Goal: Task Accomplishment & Management: Manage account settings

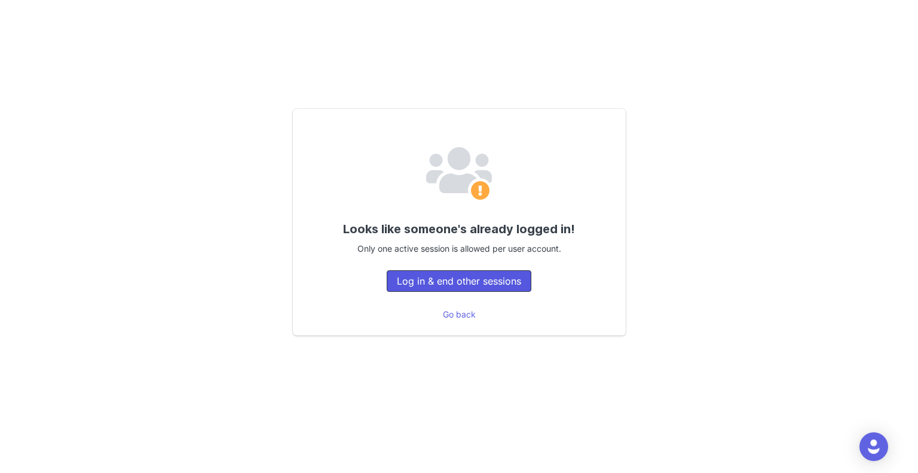
click at [462, 282] on button "Log in & end other sessions" at bounding box center [459, 281] width 145 height 22
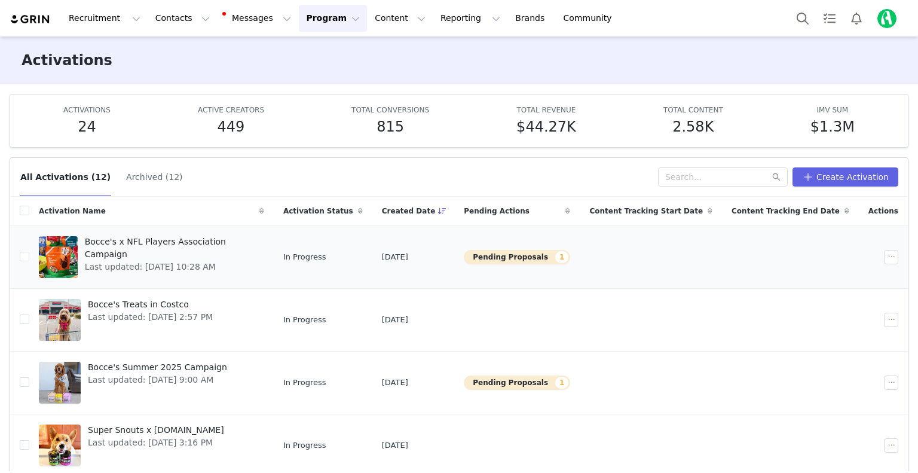
click at [199, 268] on div "Bocce's x NFL Players Association Campaign Last updated: [DATE] 10:28 AM" at bounding box center [171, 257] width 187 height 48
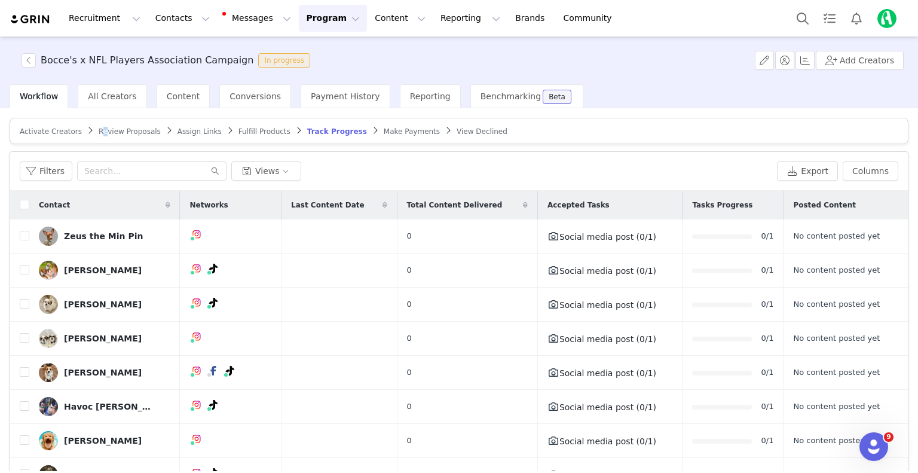
click at [99, 127] on span "Review Proposals" at bounding box center [130, 131] width 62 height 8
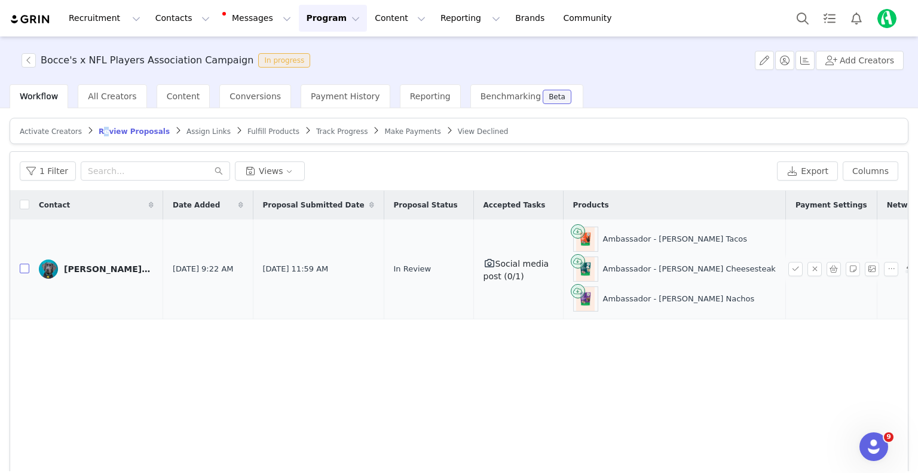
click at [25, 267] on input "checkbox" at bounding box center [25, 269] width 10 height 10
checkbox input "true"
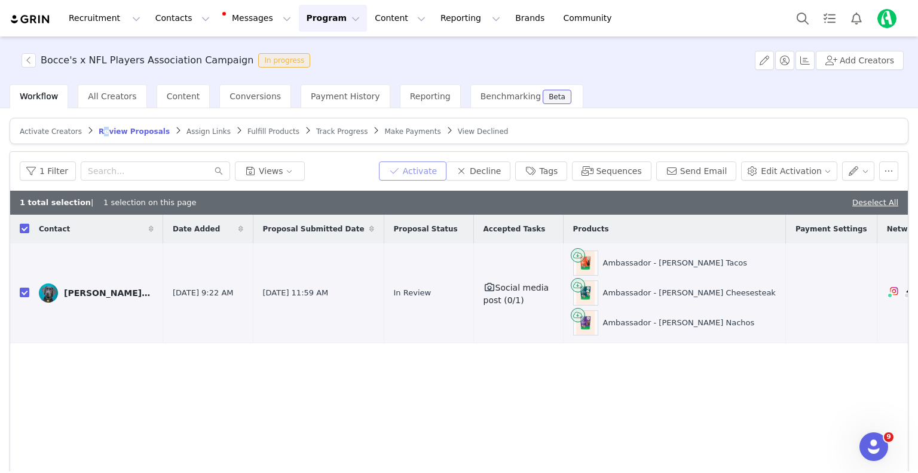
click at [438, 169] on button "Activate" at bounding box center [413, 170] width 68 height 19
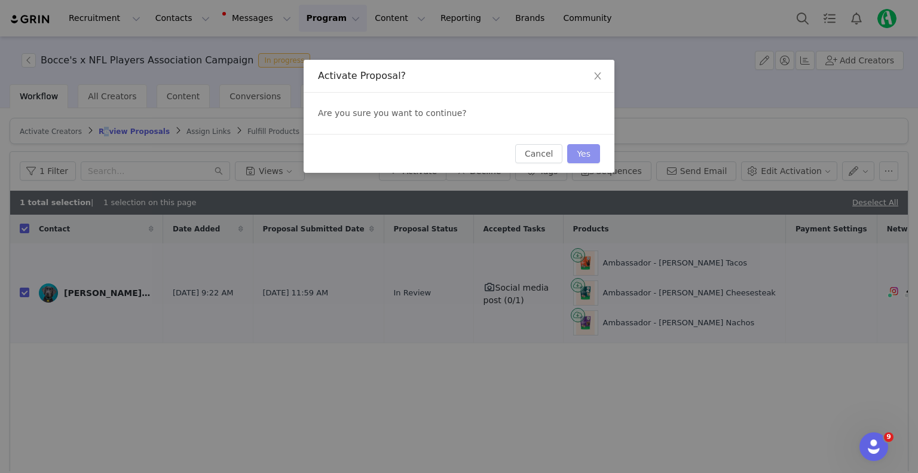
click at [578, 157] on button "Yes" at bounding box center [583, 153] width 33 height 19
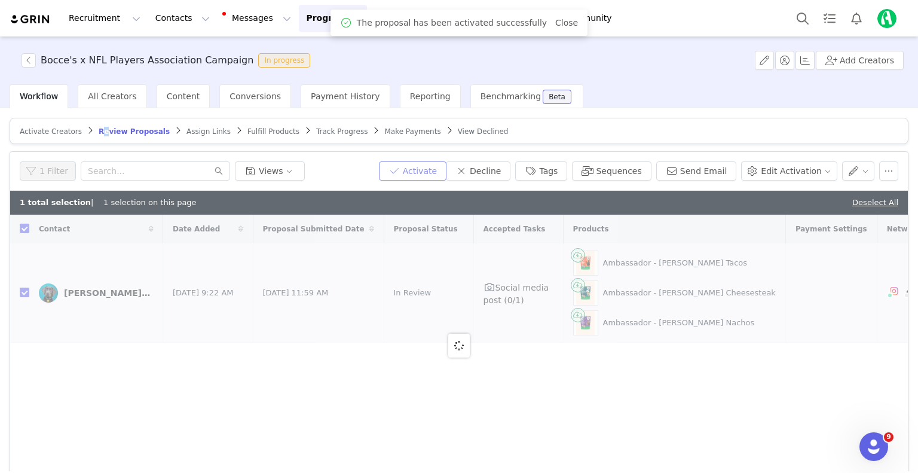
checkbox input "false"
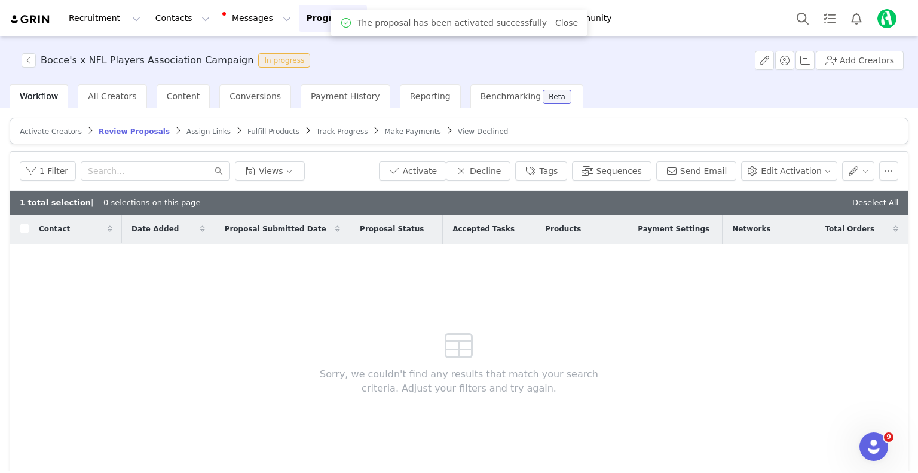
click at [187, 130] on span "Assign Links" at bounding box center [209, 131] width 44 height 8
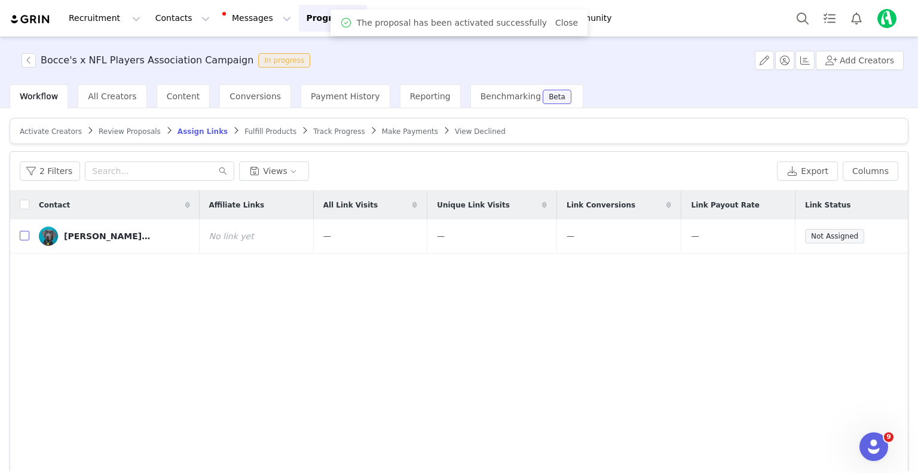
click at [26, 237] on input "checkbox" at bounding box center [25, 236] width 10 height 10
checkbox input "true"
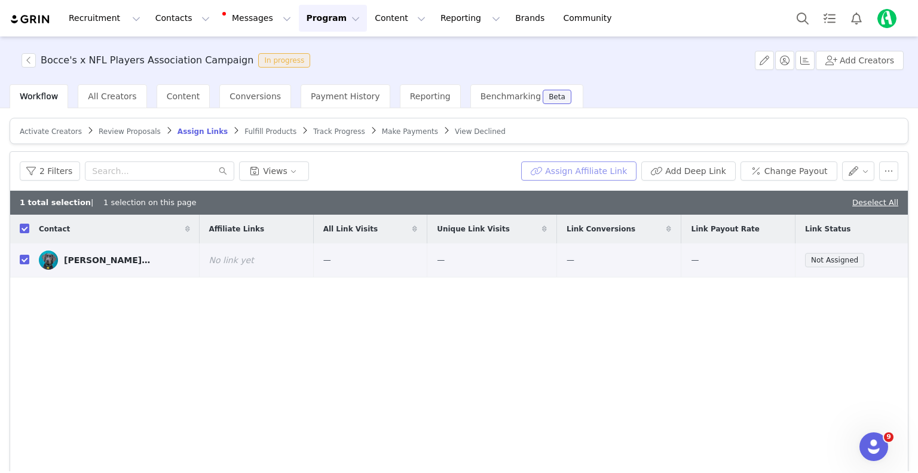
click at [553, 170] on button "Assign Affiliate Link" at bounding box center [578, 170] width 115 height 19
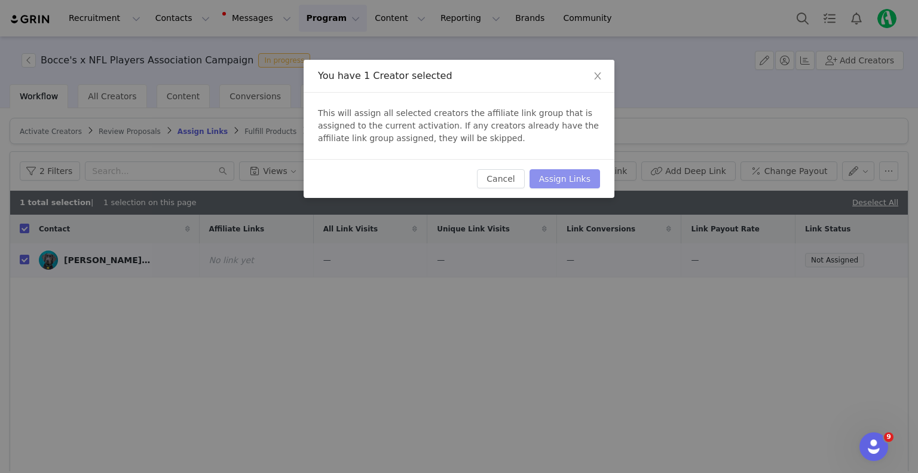
click at [567, 178] on button "Assign Links" at bounding box center [565, 178] width 71 height 19
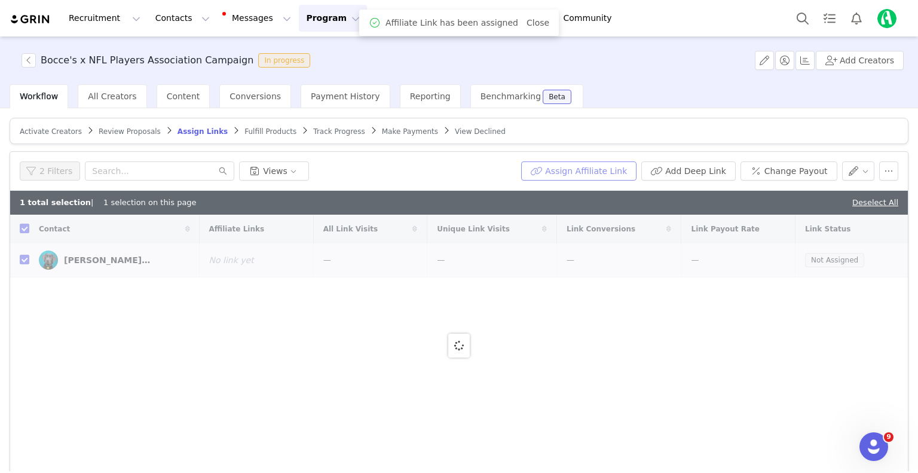
checkbox input "false"
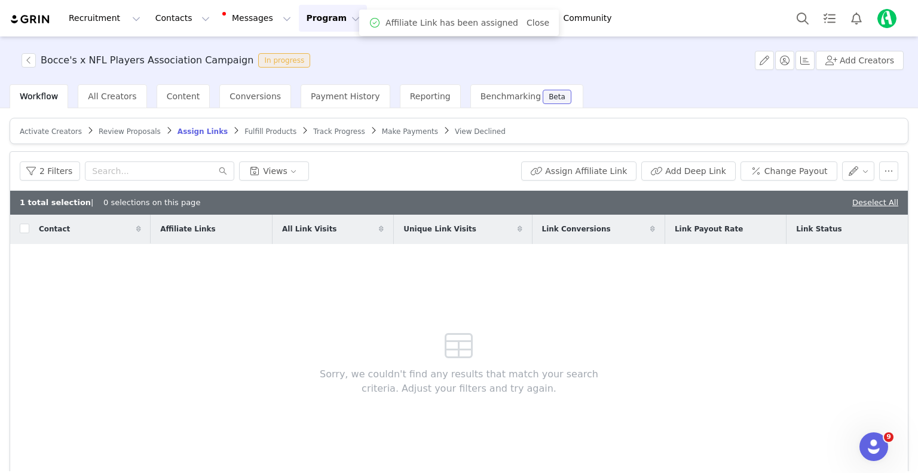
click at [257, 129] on span "Fulfill Products" at bounding box center [271, 131] width 52 height 8
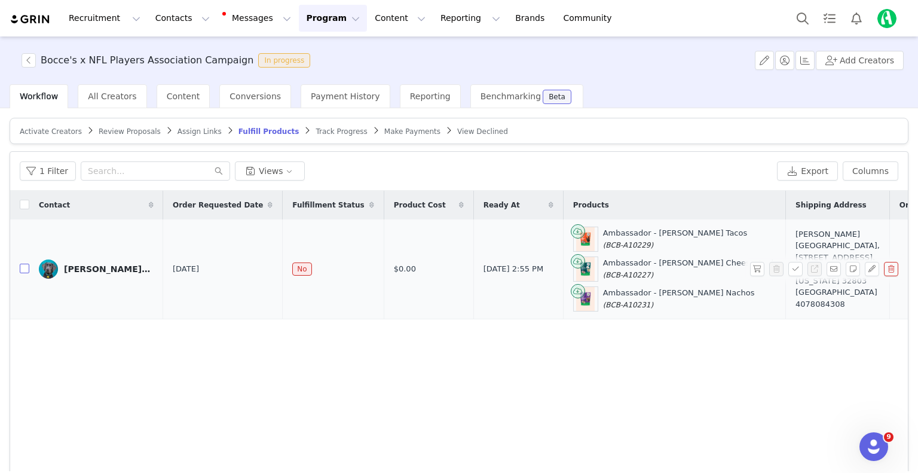
click at [25, 267] on input "checkbox" at bounding box center [25, 269] width 10 height 10
checkbox input "true"
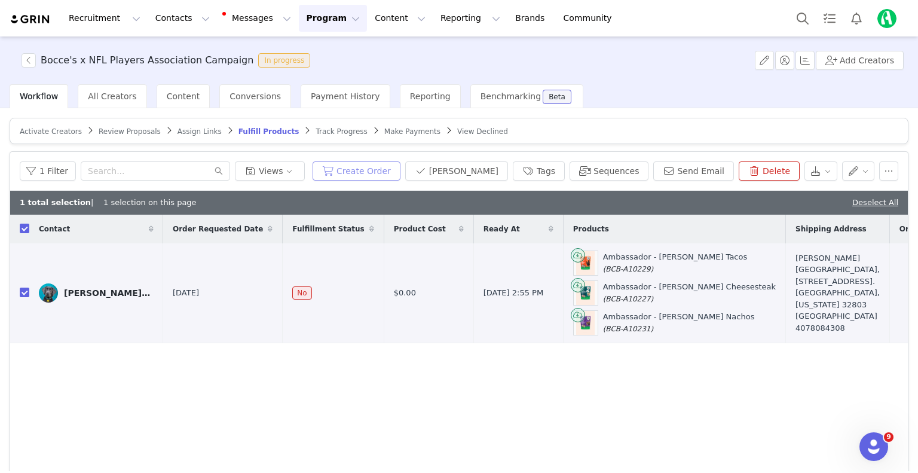
click at [401, 167] on button "Create Order" at bounding box center [357, 170] width 88 height 19
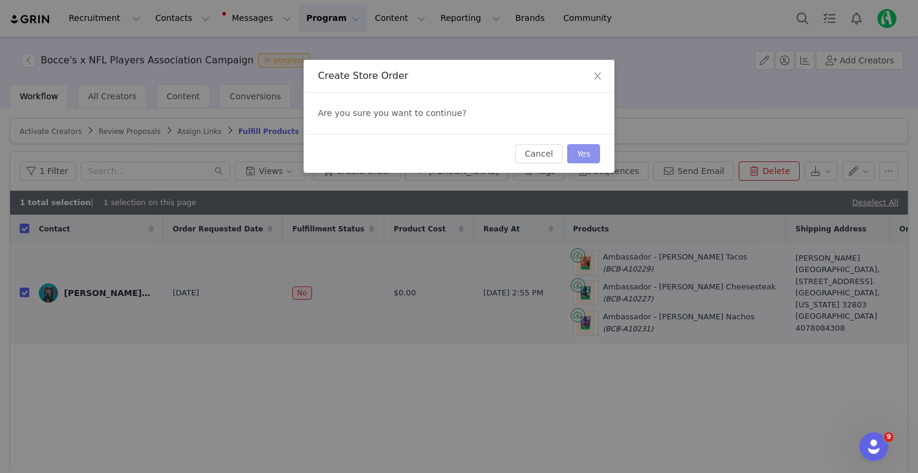
click at [584, 155] on button "Yes" at bounding box center [583, 153] width 33 height 19
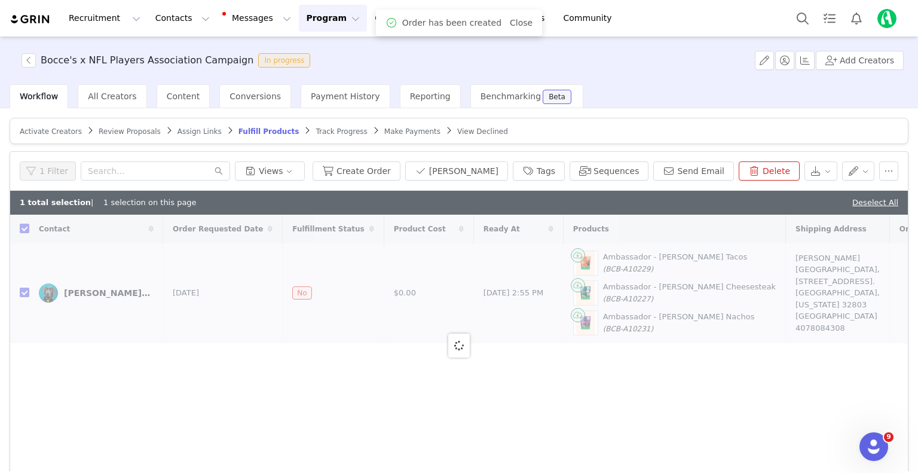
checkbox input "false"
